Goal: Task Accomplishment & Management: Use online tool/utility

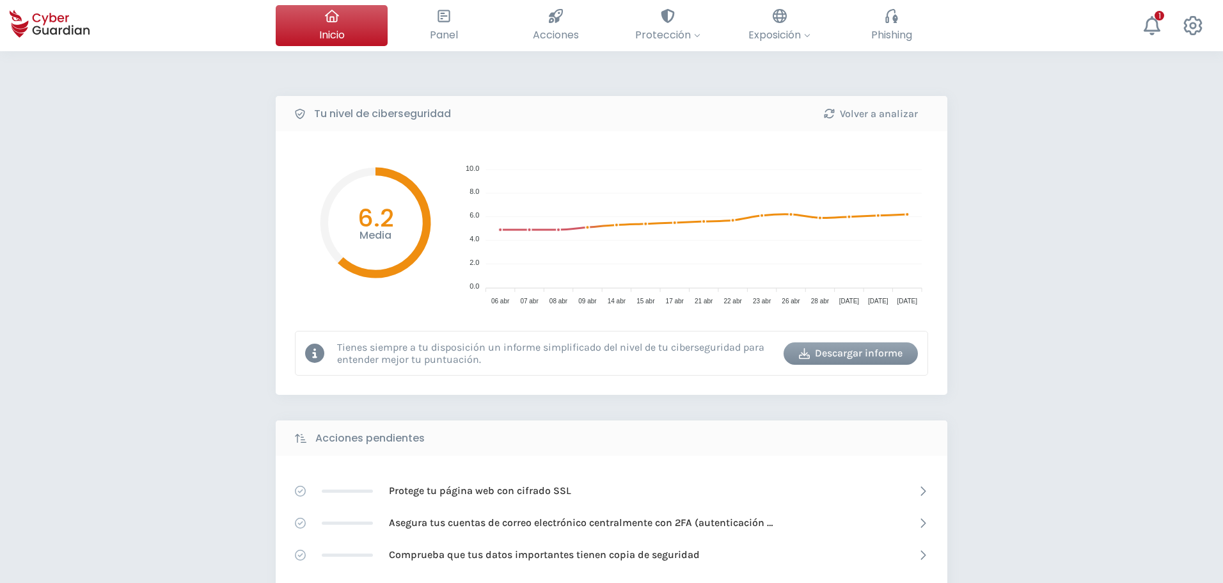
click at [107, 213] on div "Tu nivel de ciberseguridad Volver a analizar Media 6.2 10.0 10.0 8.0 8.0 6.0 6.…" at bounding box center [611, 569] width 1223 height 1036
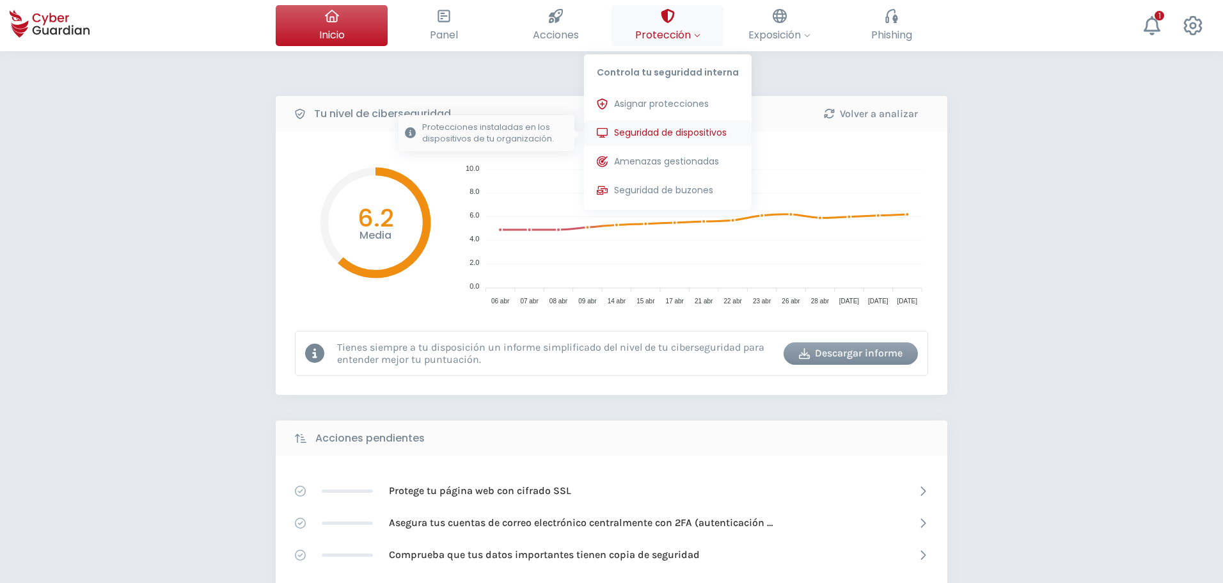
click at [677, 134] on span "Seguridad de dispositivos" at bounding box center [670, 132] width 113 height 13
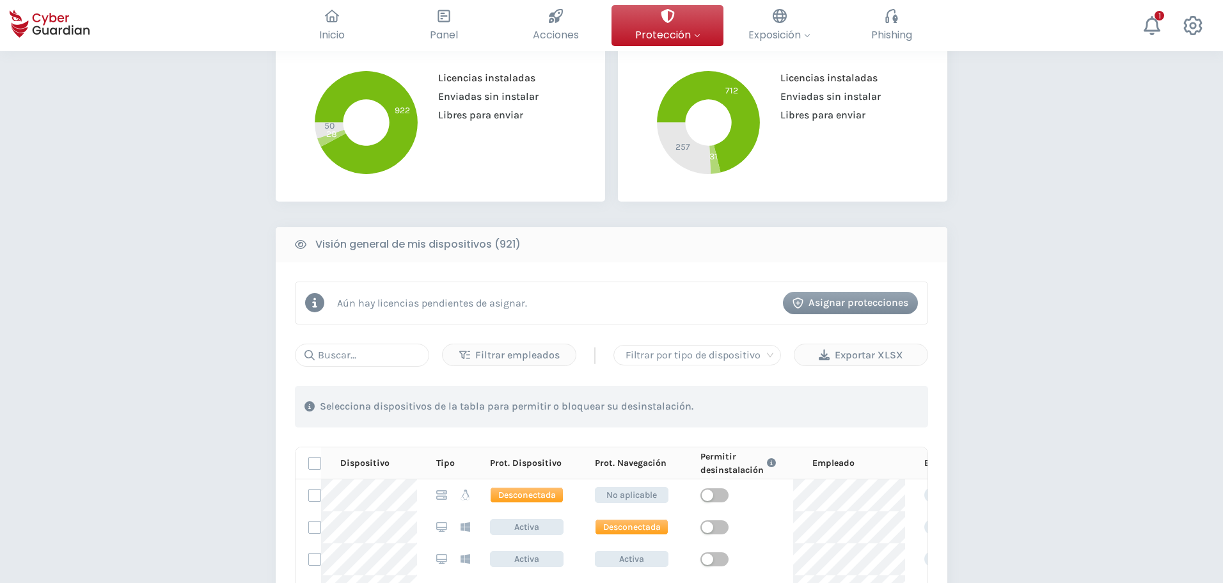
scroll to position [384, 0]
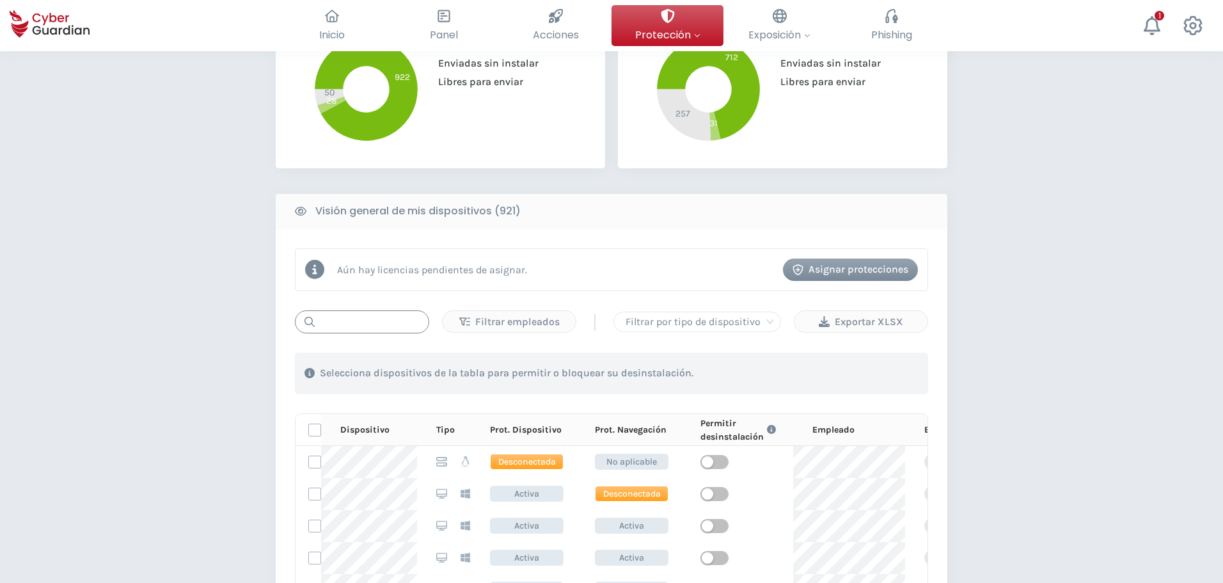
click at [334, 316] on input "text" at bounding box center [362, 321] width 134 height 23
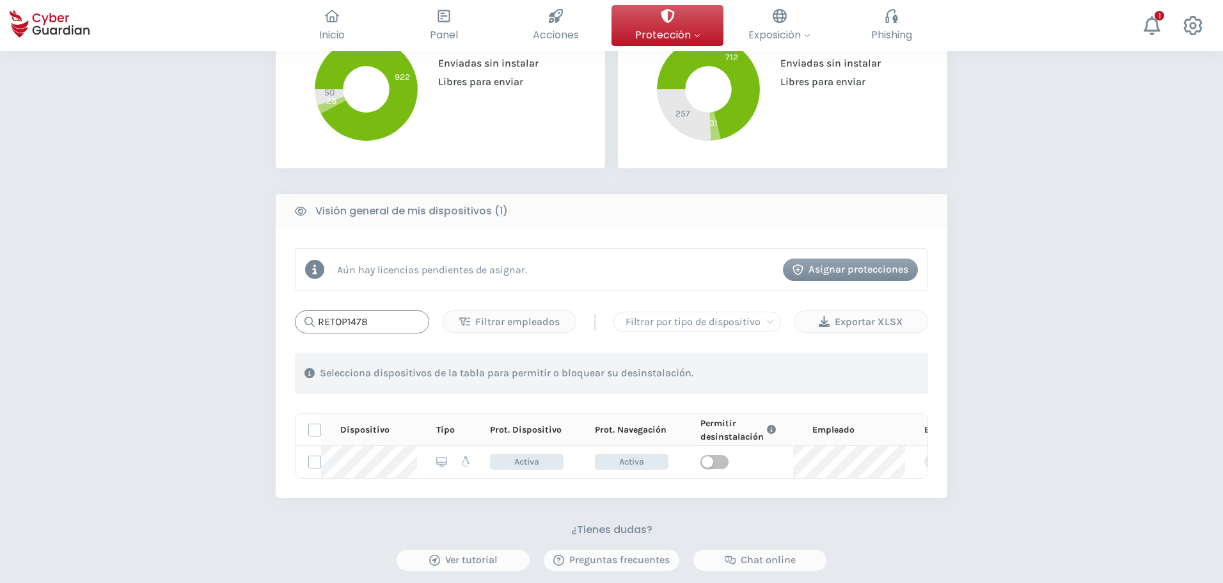
drag, startPoint x: 370, startPoint y: 323, endPoint x: 351, endPoint y: 319, distance: 20.2
click at [351, 319] on input "RETOP1478" at bounding box center [362, 321] width 134 height 23
drag, startPoint x: 368, startPoint y: 329, endPoint x: 356, endPoint y: 327, distance: 12.4
click at [356, 327] on input "RETOP1957" at bounding box center [362, 321] width 134 height 23
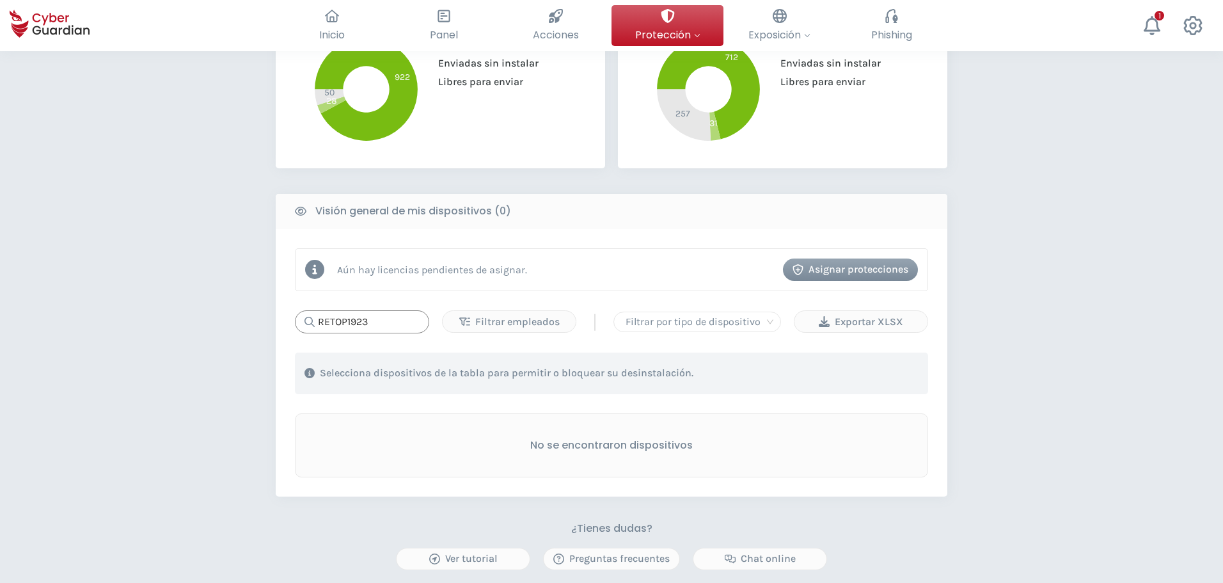
type input "RETOP1923"
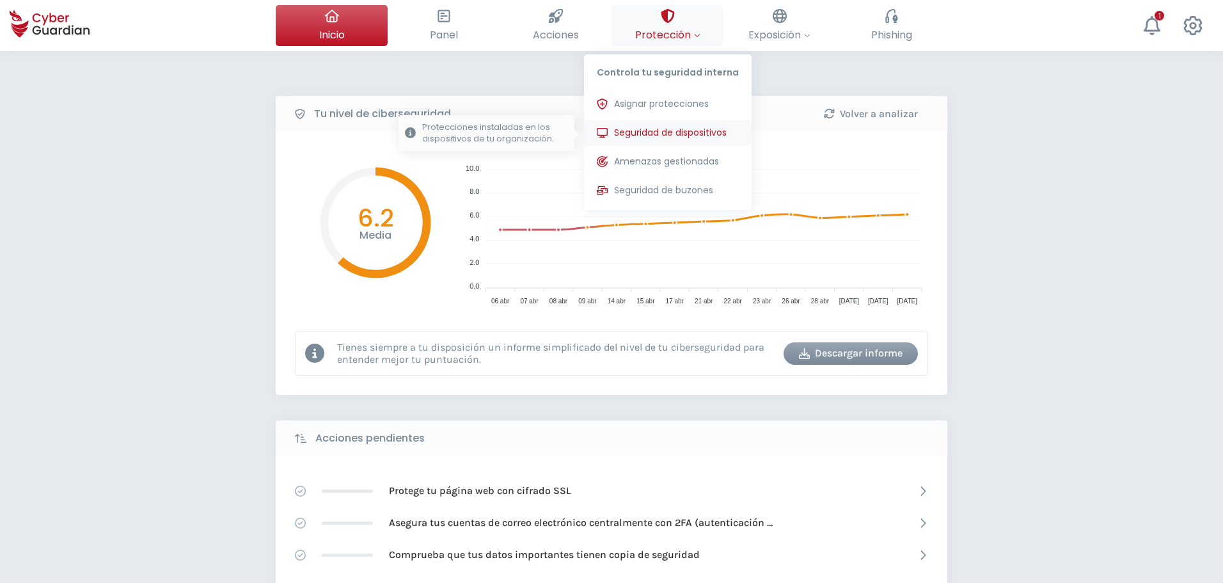
click at [690, 138] on span "Seguridad de dispositivos" at bounding box center [670, 132] width 113 height 13
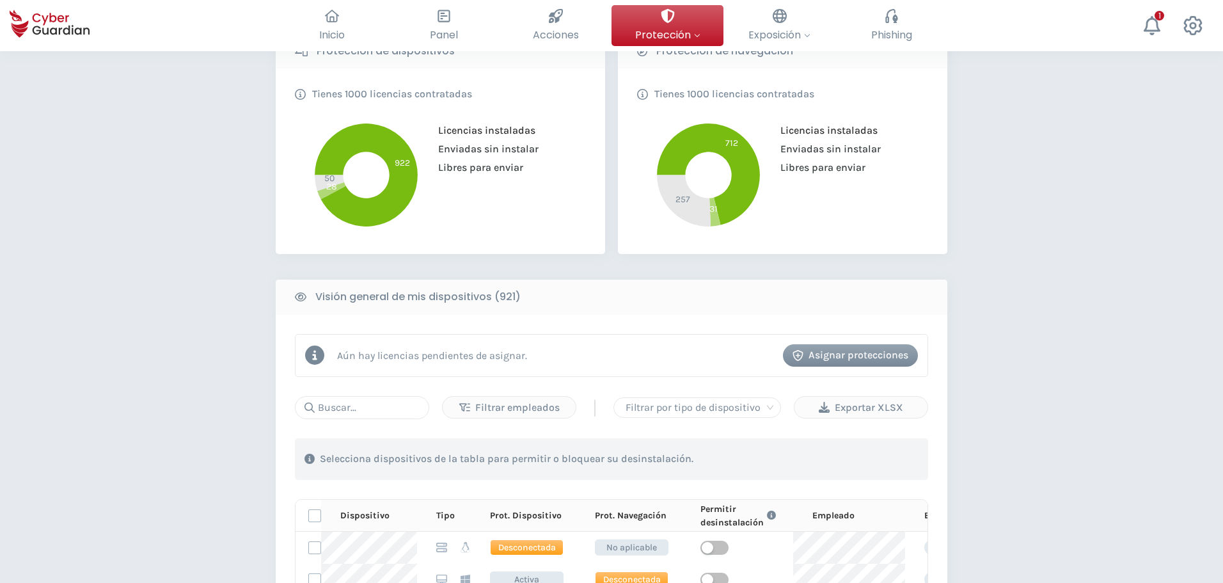
scroll to position [320, 0]
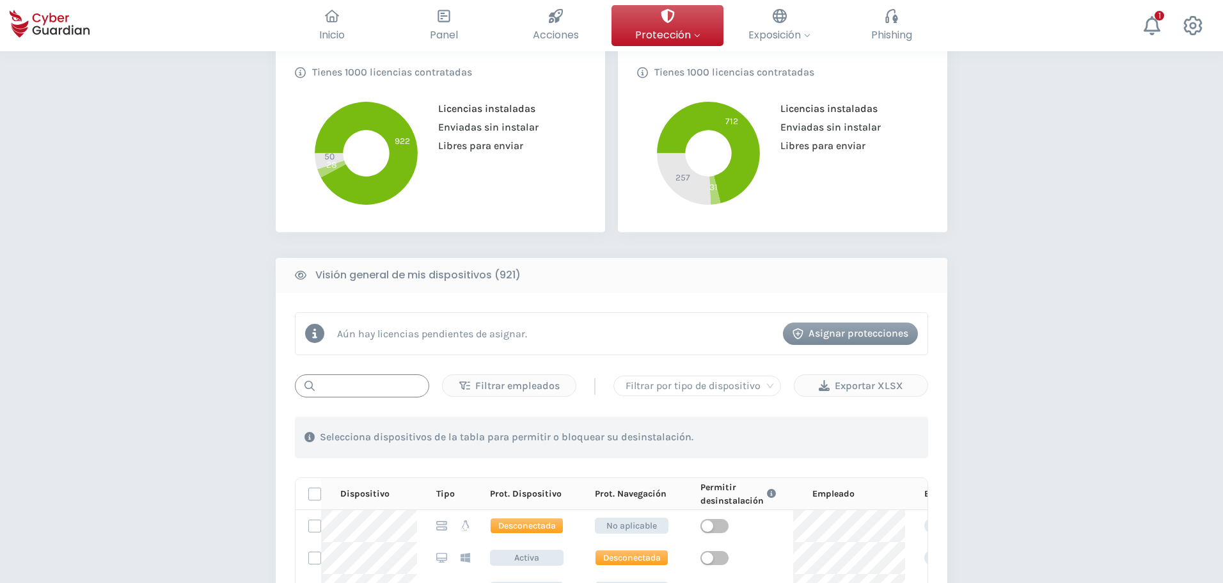
click at [366, 386] on input "text" at bounding box center [362, 385] width 134 height 23
type input "retop1447"
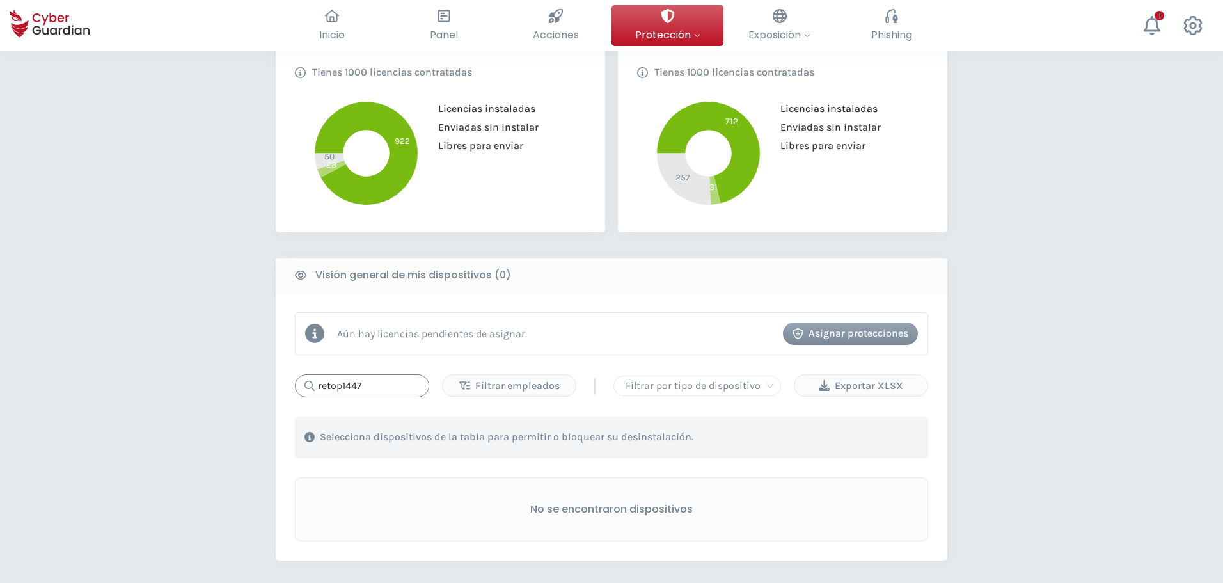
drag, startPoint x: 414, startPoint y: 380, endPoint x: 189, endPoint y: 386, distance: 225.3
click at [189, 386] on div "PROTECCIÓN > Seguridad de dispositivos ¿Cómo funciona? Añade empleados Instala …" at bounding box center [611, 282] width 1223 height 1102
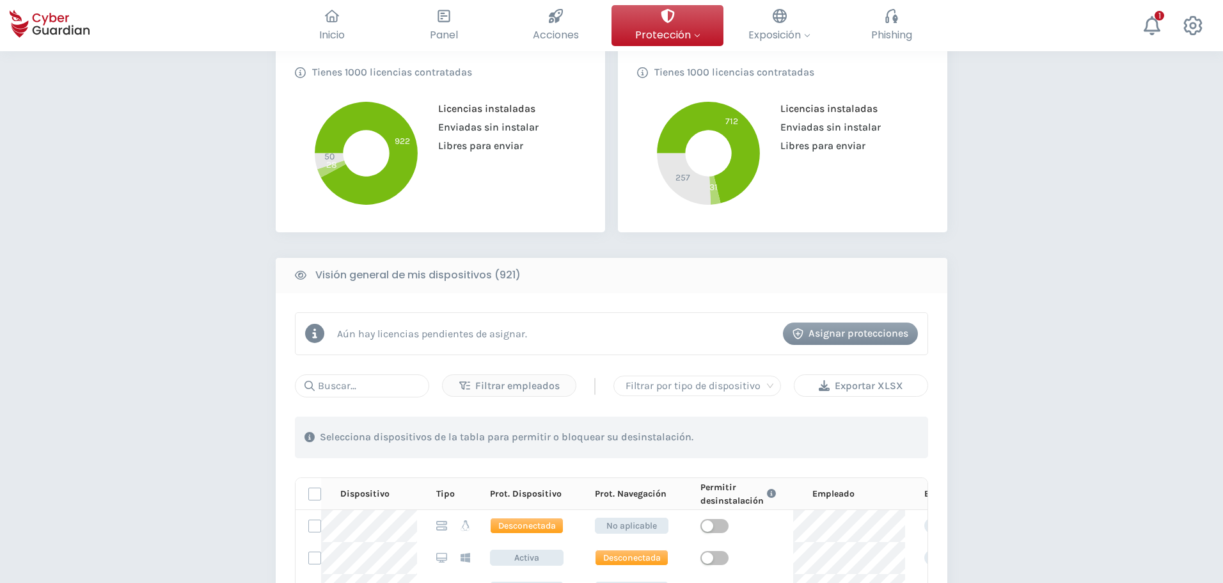
click at [899, 385] on div "Exportar XLSX" at bounding box center [861, 385] width 114 height 15
click at [369, 389] on input "text" at bounding box center [362, 385] width 134 height 23
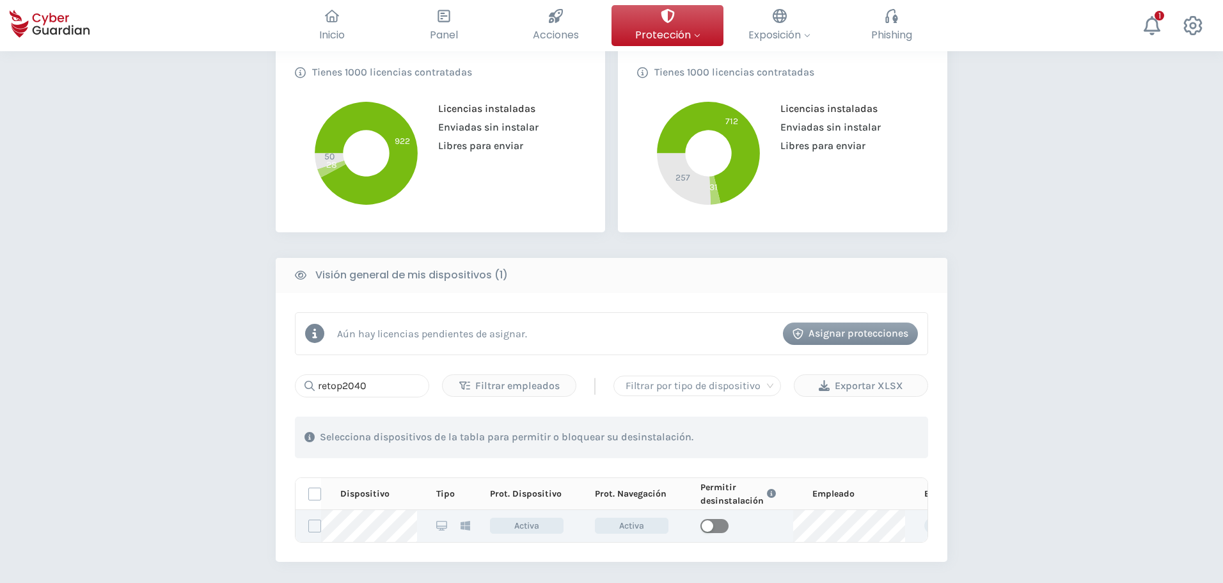
click at [718, 525] on span "button" at bounding box center [714, 526] width 28 height 14
click at [170, 392] on div "PROTECCIÓN > Seguridad de dispositivos ¿Cómo funciona? Añade empleados Instala …" at bounding box center [611, 282] width 1223 height 1103
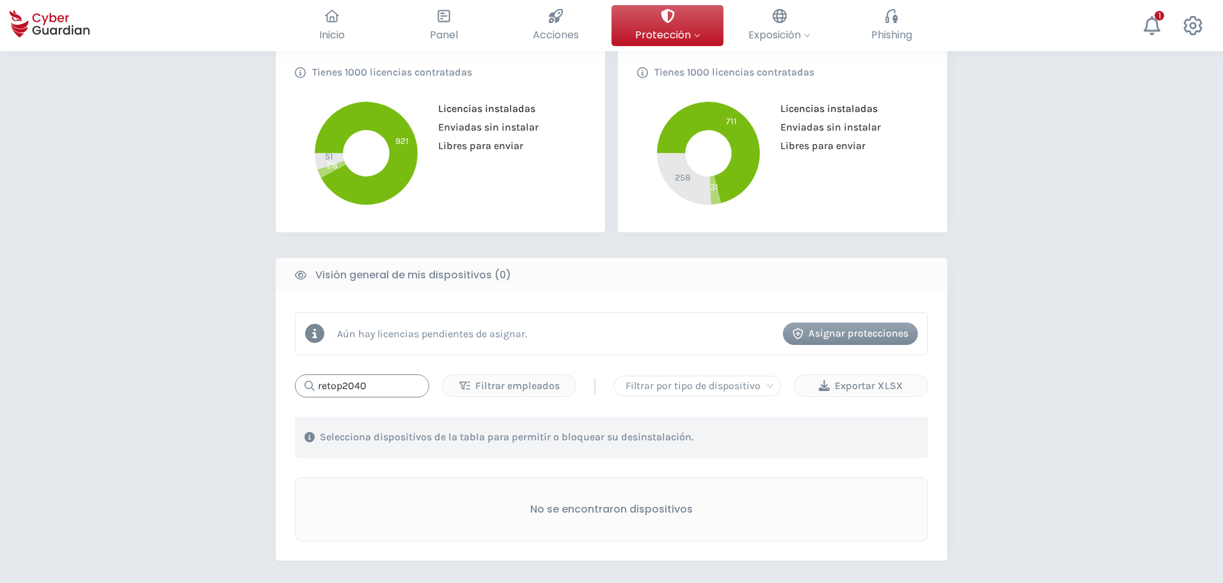
click at [383, 391] on input "retop2040" at bounding box center [362, 385] width 134 height 23
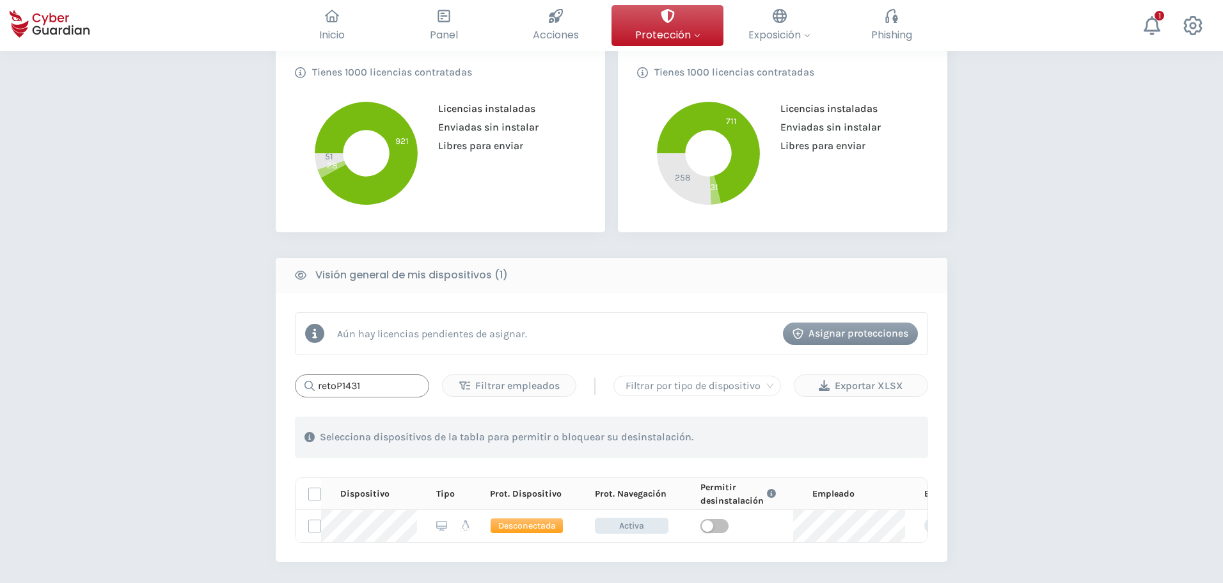
type input "retoP1431"
